Goal: Complete application form

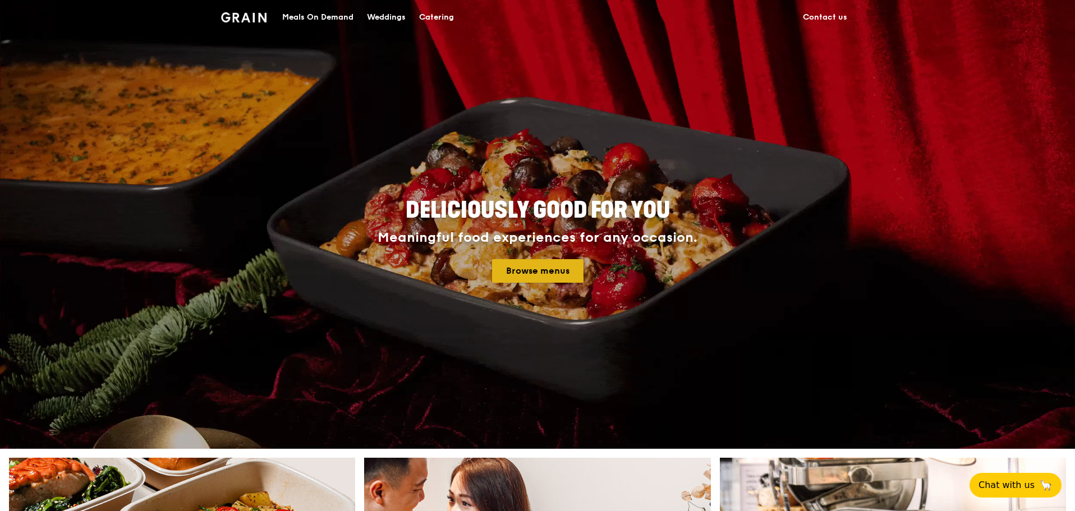
click at [541, 274] on link "Browse menus" at bounding box center [537, 271] width 91 height 24
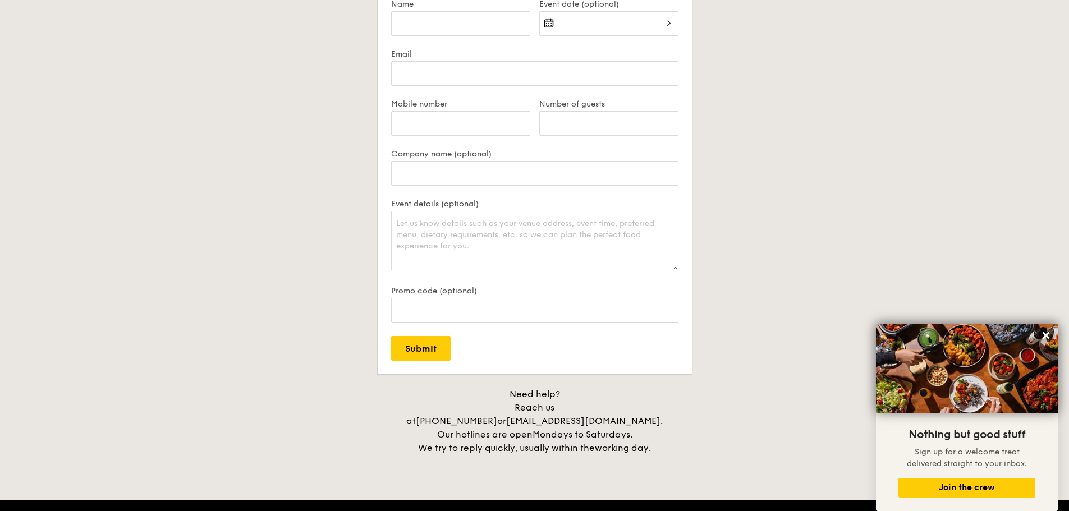
scroll to position [2132, 0]
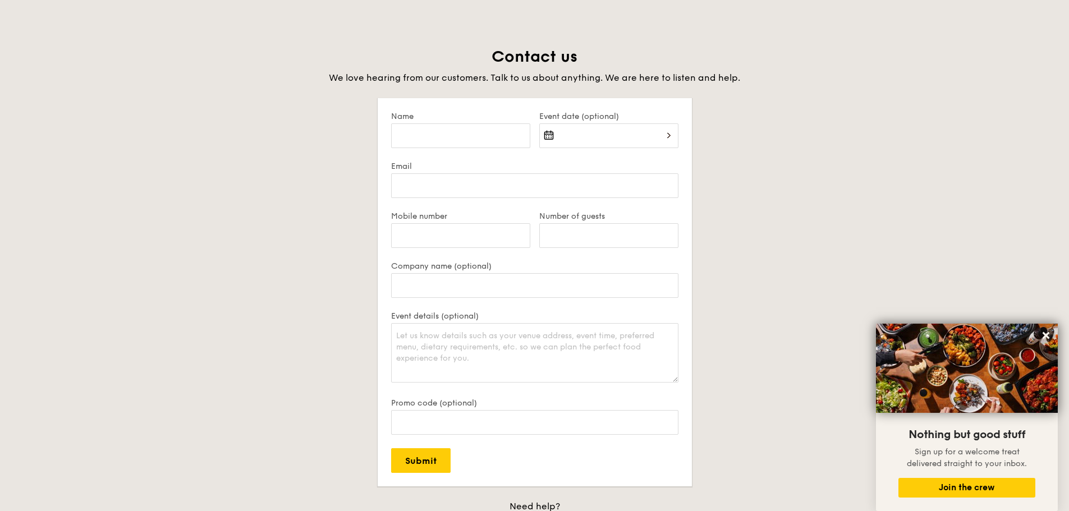
click at [588, 136] on div at bounding box center [608, 142] width 139 height 38
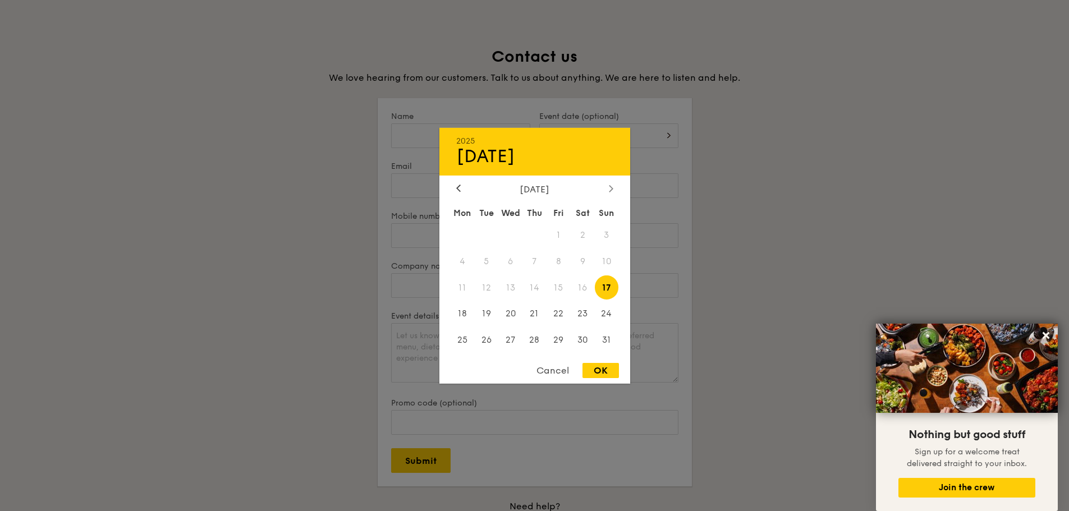
click at [606, 188] on div at bounding box center [611, 188] width 10 height 11
click at [460, 189] on icon at bounding box center [458, 188] width 4 height 7
click at [459, 190] on icon at bounding box center [458, 188] width 3 height 7
click at [558, 341] on span "29" at bounding box center [558, 340] width 24 height 24
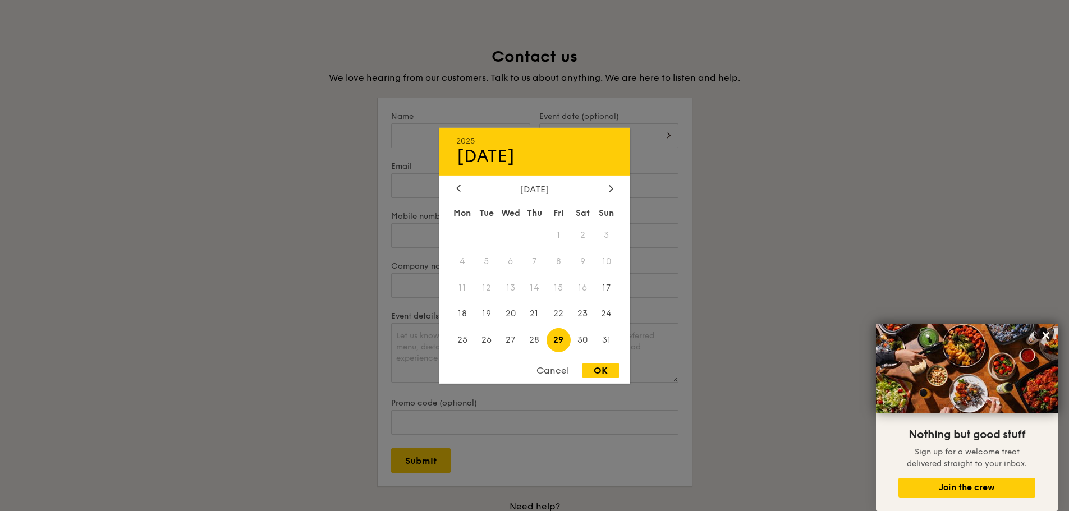
click at [604, 369] on div "OK" at bounding box center [600, 370] width 36 height 15
type input "[DATE]"
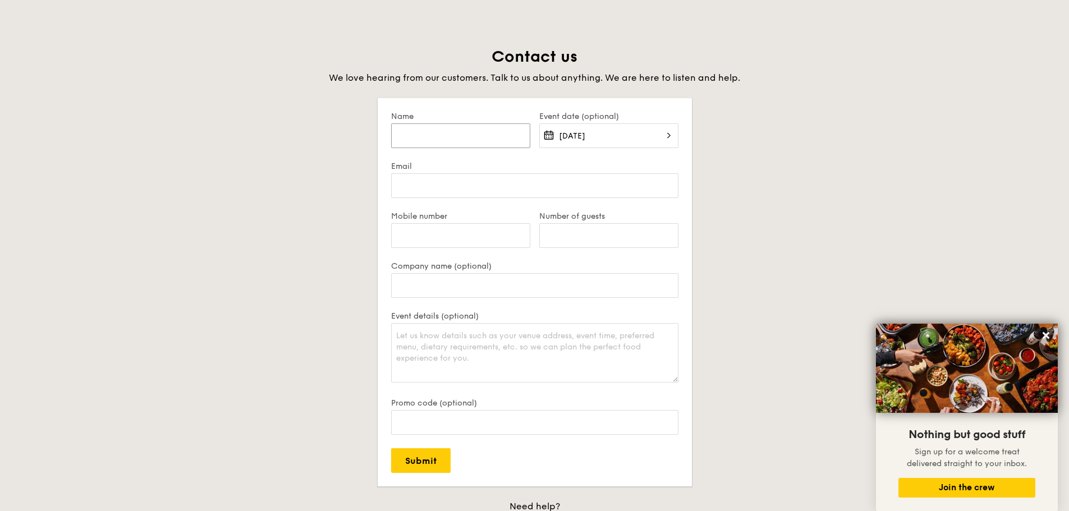
click at [484, 140] on input "Name" at bounding box center [460, 135] width 139 height 25
type input "Regin Pea"
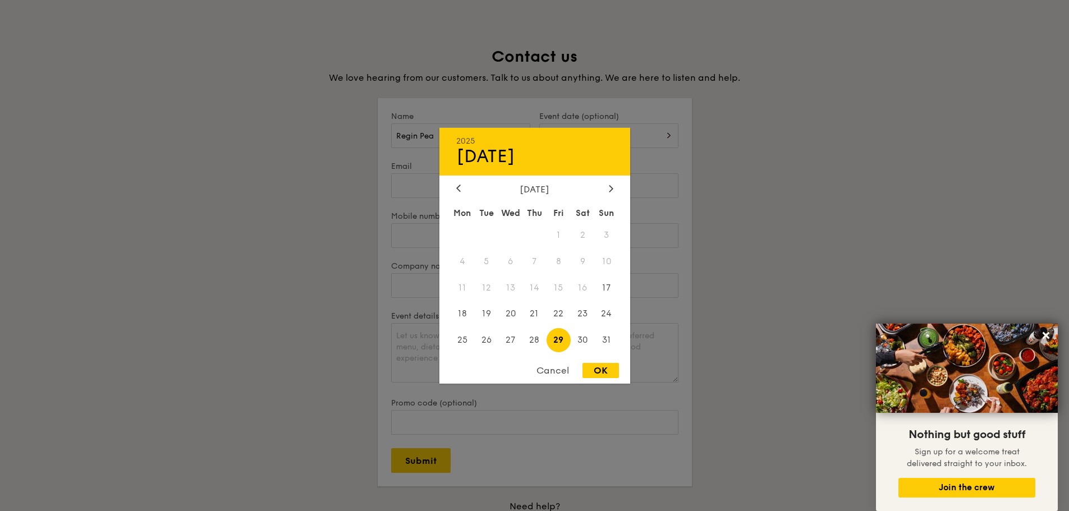
click at [603, 374] on div "OK" at bounding box center [600, 370] width 36 height 15
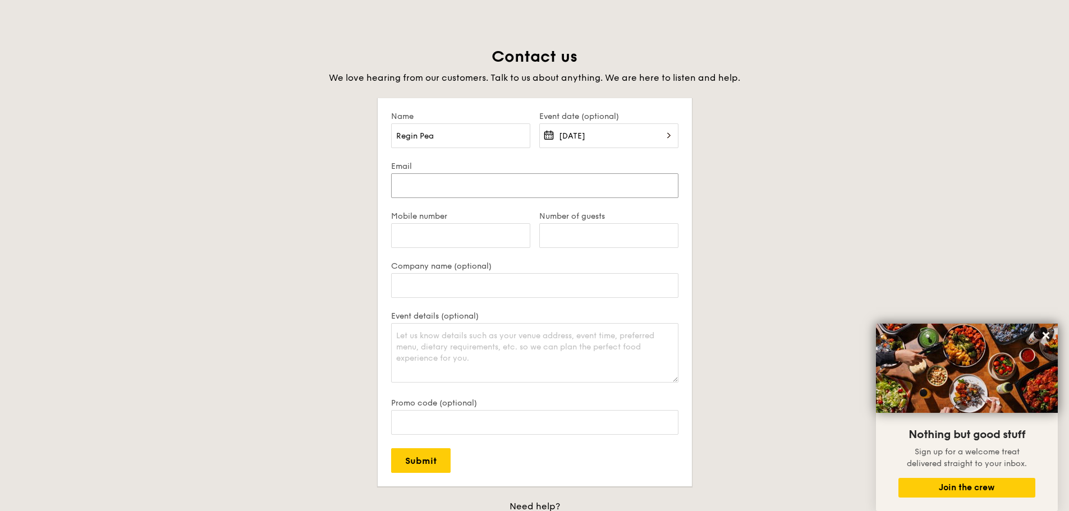
click at [500, 183] on input "Email" at bounding box center [534, 185] width 287 height 25
type input "[EMAIL_ADDRESS][DOMAIN_NAME]"
type input "98319534"
click at [452, 285] on input "Company name (optional)" at bounding box center [534, 285] width 287 height 25
type input "Singapore Management University"
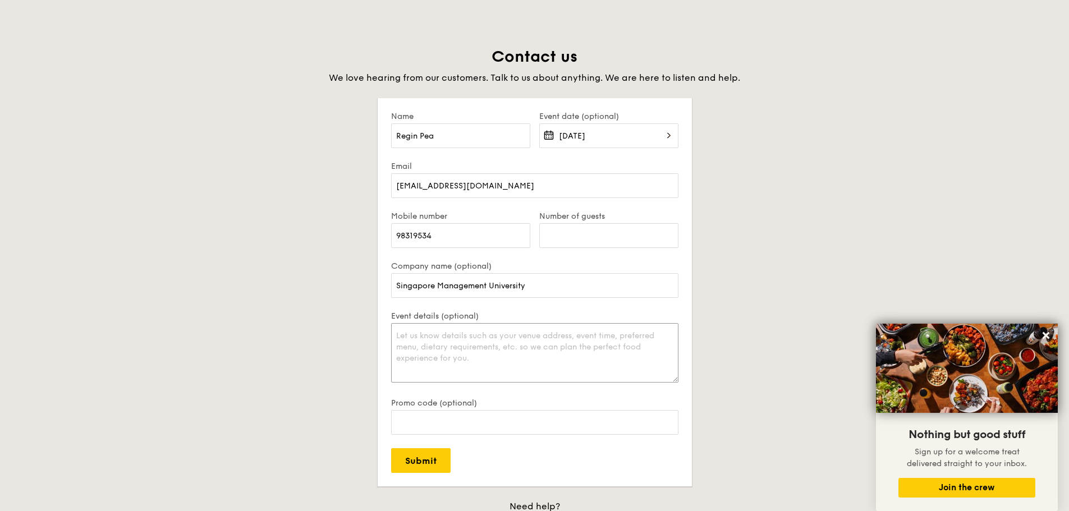
click at [447, 338] on textarea "Event details (optional)" at bounding box center [534, 352] width 287 height 59
paste textarea "Hi Team, I'm organising a lunch buffet for my department of 25 people on [DATE]…"
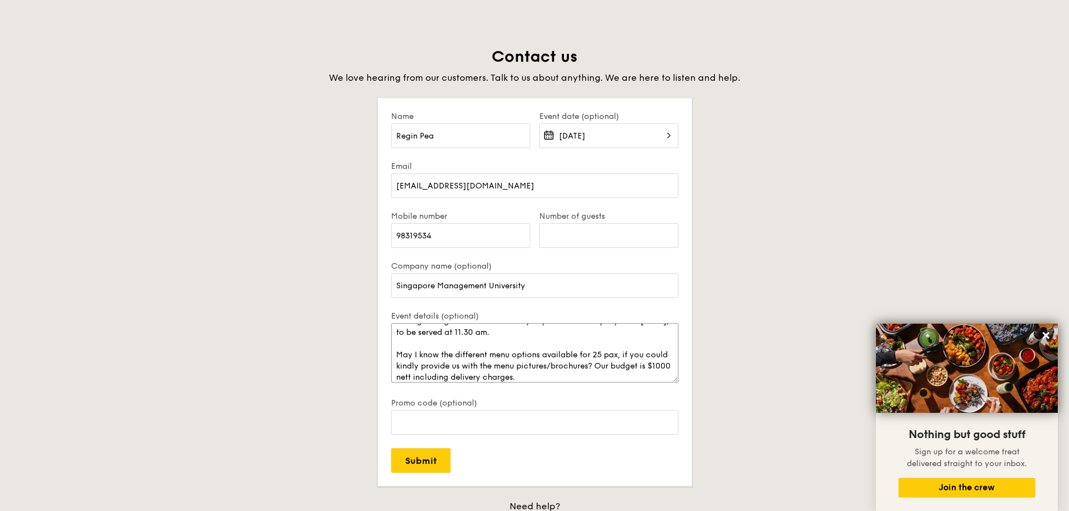
scroll to position [0, 0]
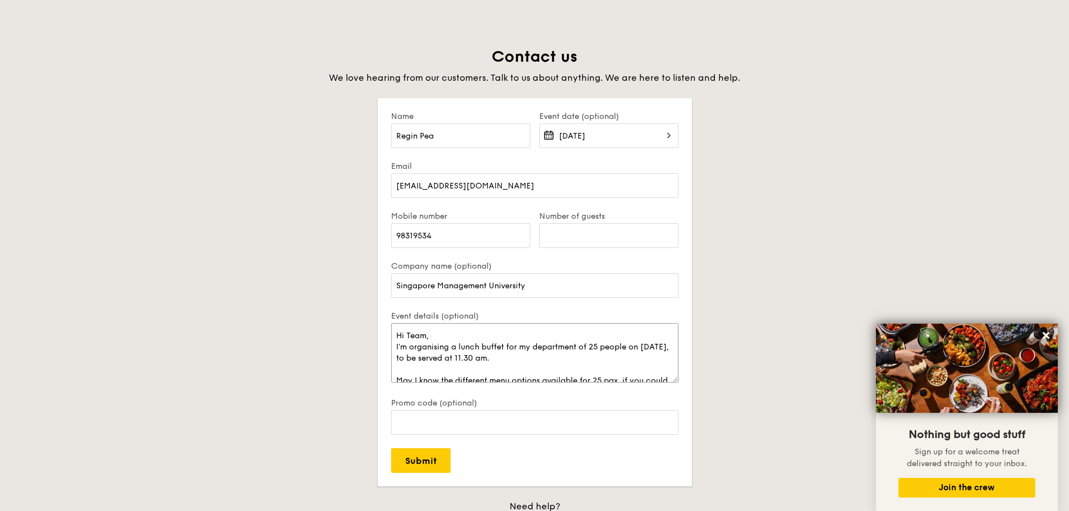
click at [454, 338] on textarea "Hi Team, I'm organising a lunch buffet for my department of 25 people on [DATE]…" at bounding box center [534, 352] width 287 height 59
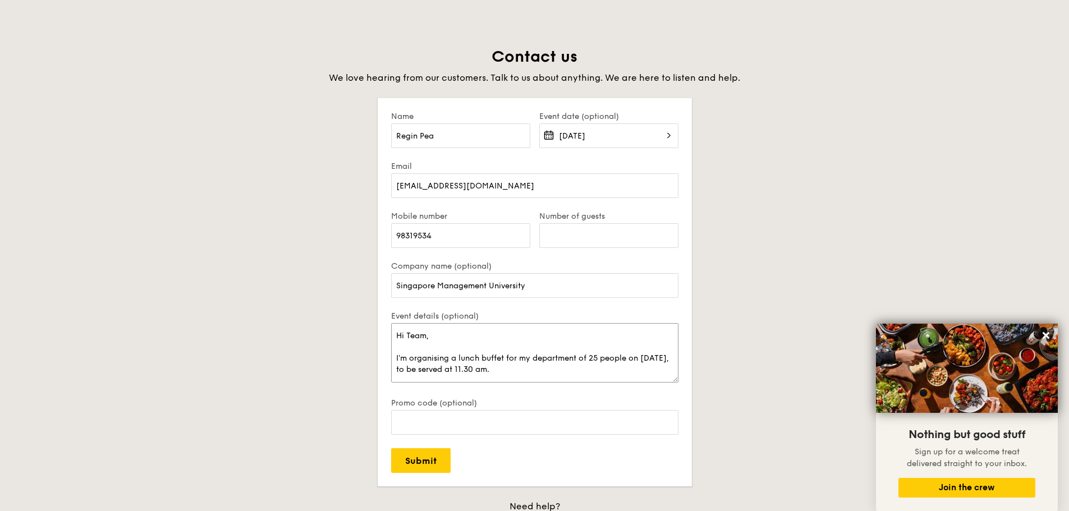
scroll to position [45, 0]
click at [570, 368] on textarea "Hi Team, I'm organising a lunch buffet for my department of 25 people on [DATE]…" at bounding box center [534, 352] width 287 height 59
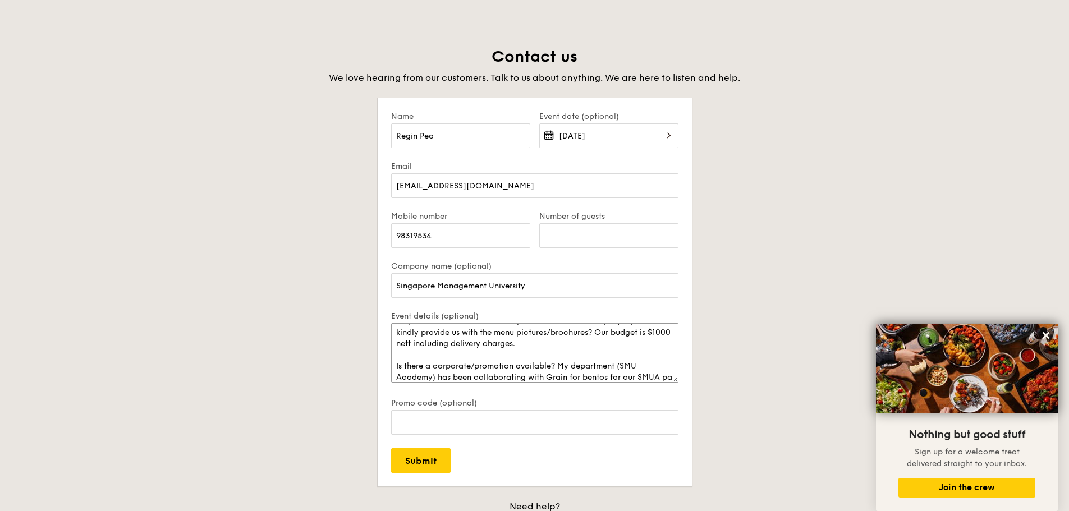
scroll to position [82, 0]
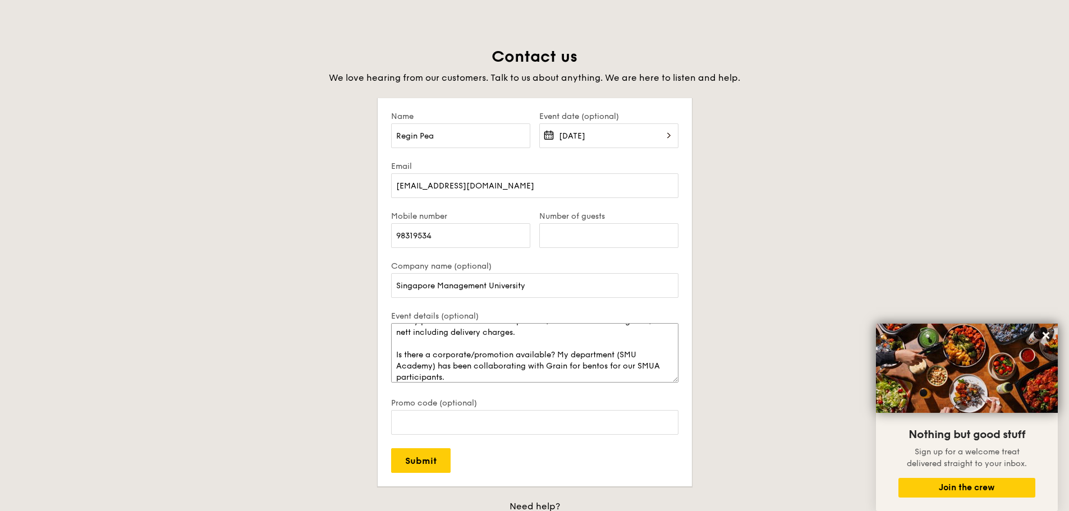
click at [589, 363] on textarea "Hi Team, I'm organising a lunch buffet for my department of 25 people on [DATE]…" at bounding box center [534, 352] width 287 height 59
click at [584, 365] on textarea "Hi Team, I'm organising a lunch buffet for my department of 25 people on [DATE]…" at bounding box center [534, 352] width 287 height 59
click at [522, 378] on textarea "Hi Team, I'm organising a lunch buffet for my department of 25 people on [DATE]…" at bounding box center [534, 352] width 287 height 59
drag, startPoint x: 566, startPoint y: 377, endPoint x: 479, endPoint y: 376, distance: 86.4
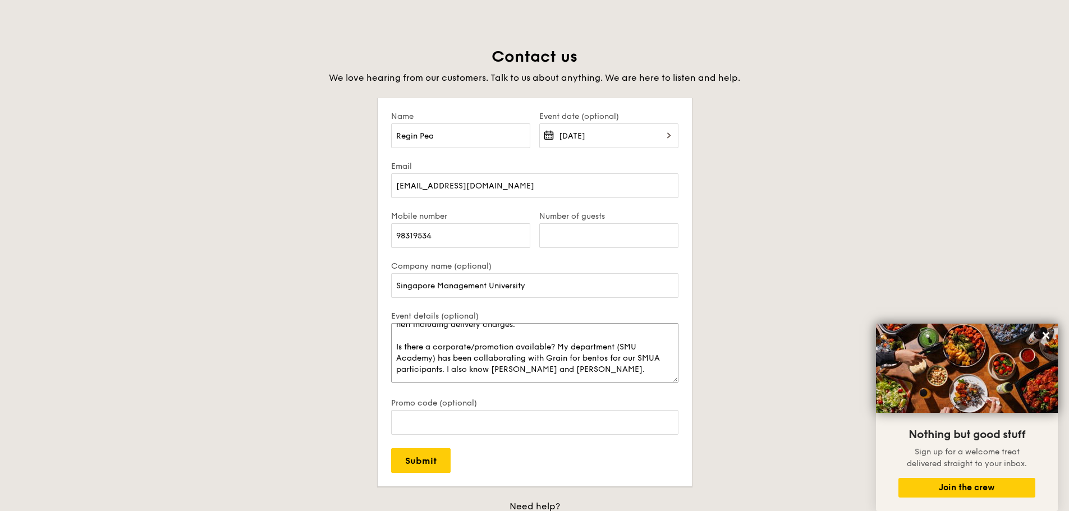
click at [479, 376] on textarea "Hi Team, I'm organising a lunch buffet for my department of 25 people on [DATE]…" at bounding box center [534, 352] width 287 height 59
click at [482, 369] on textarea "Hi Team, I'm organising a lunch buffet for my department of 25 people on [DATE]…" at bounding box center [534, 352] width 287 height 59
drag, startPoint x: 485, startPoint y: 371, endPoint x: 449, endPoint y: 370, distance: 35.4
click at [449, 370] on textarea "Hi Team, I'm organising a lunch buffet for my department of 25 people on [DATE]…" at bounding box center [534, 352] width 287 height 59
click at [517, 369] on textarea "Hi Team, I'm organising a lunch buffet for my department of 25 people on [DATE]…" at bounding box center [534, 352] width 287 height 59
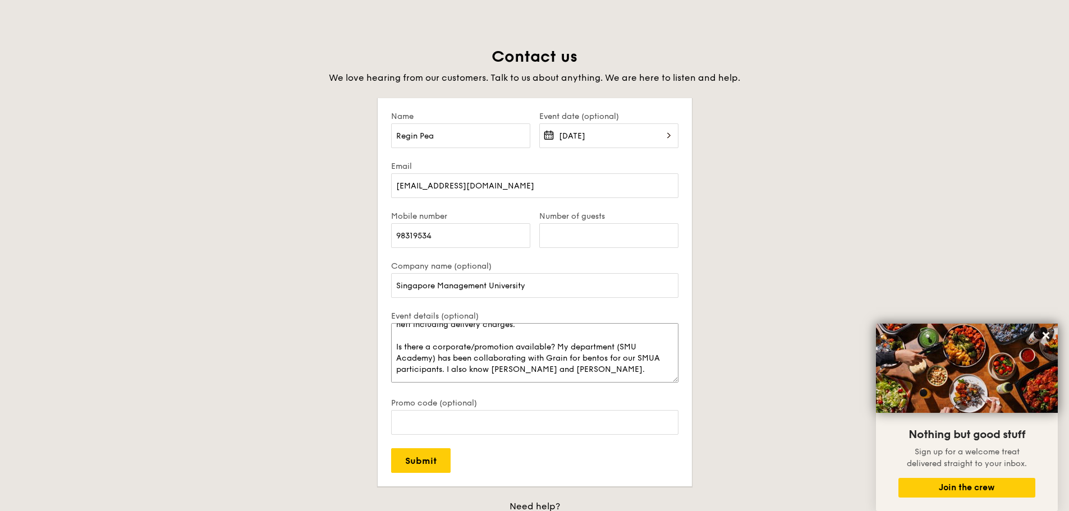
type textarea "Hi Team, I'm organising a lunch buffet for my department of 25 people on [DATE]…"
